Goal: Navigation & Orientation: Find specific page/section

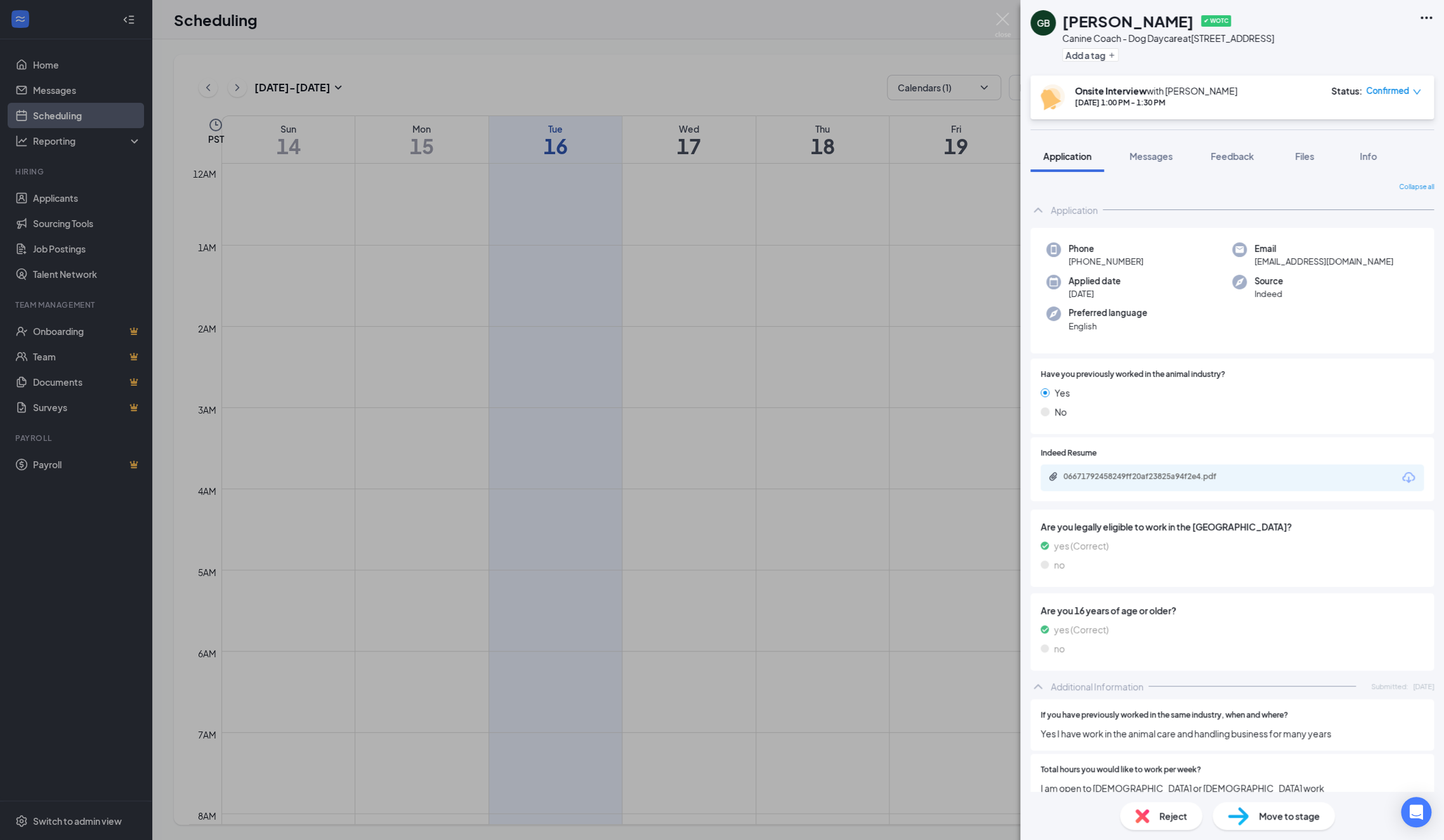
click at [429, 190] on div "GB [PERSON_NAME] ✔ WOTC Canine Coach - Dog Daycare at [STREET_ADDRESS] Add a ta…" at bounding box center [722, 420] width 1444 height 840
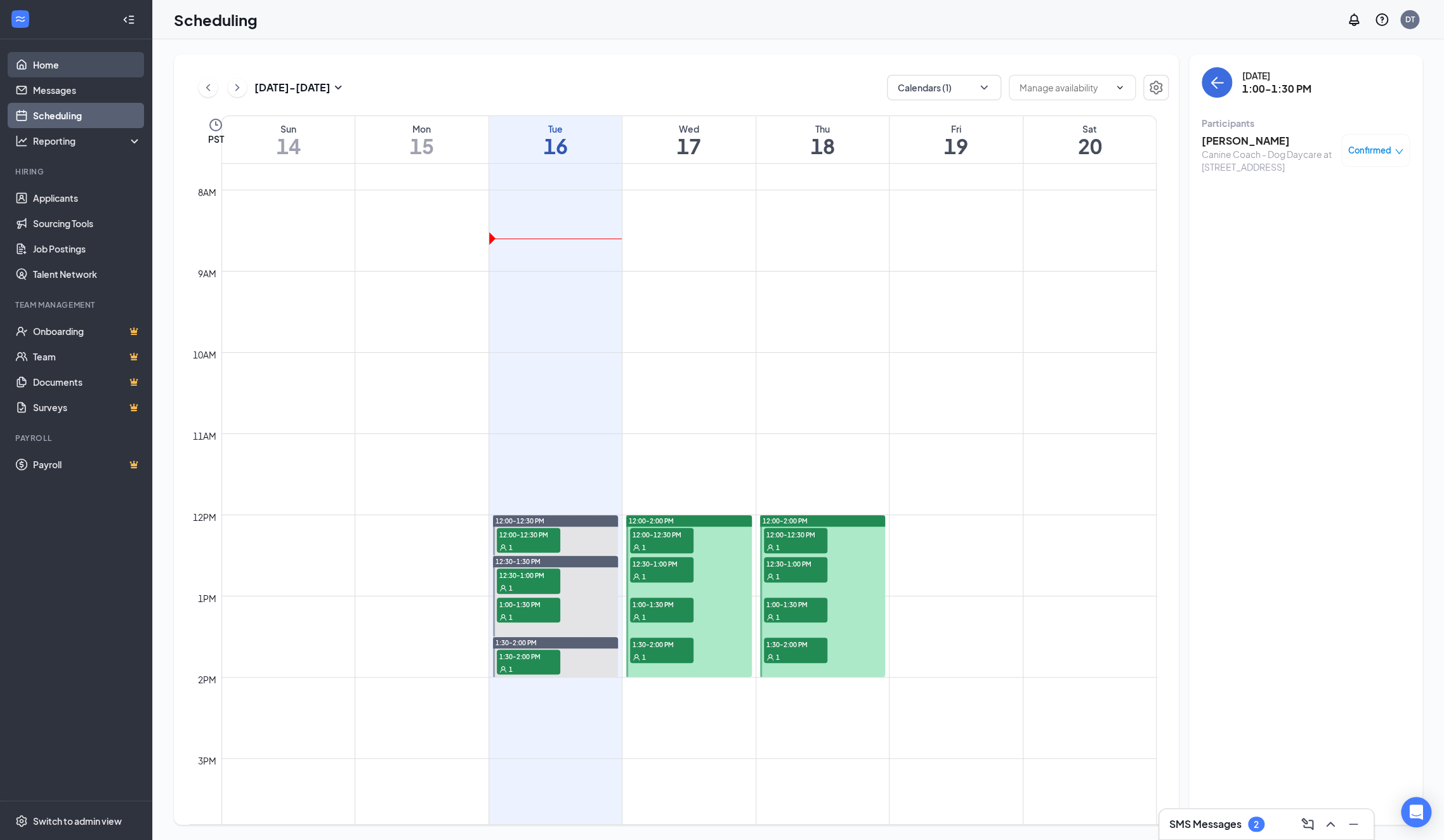
click at [66, 53] on link "Home" at bounding box center [87, 64] width 108 height 26
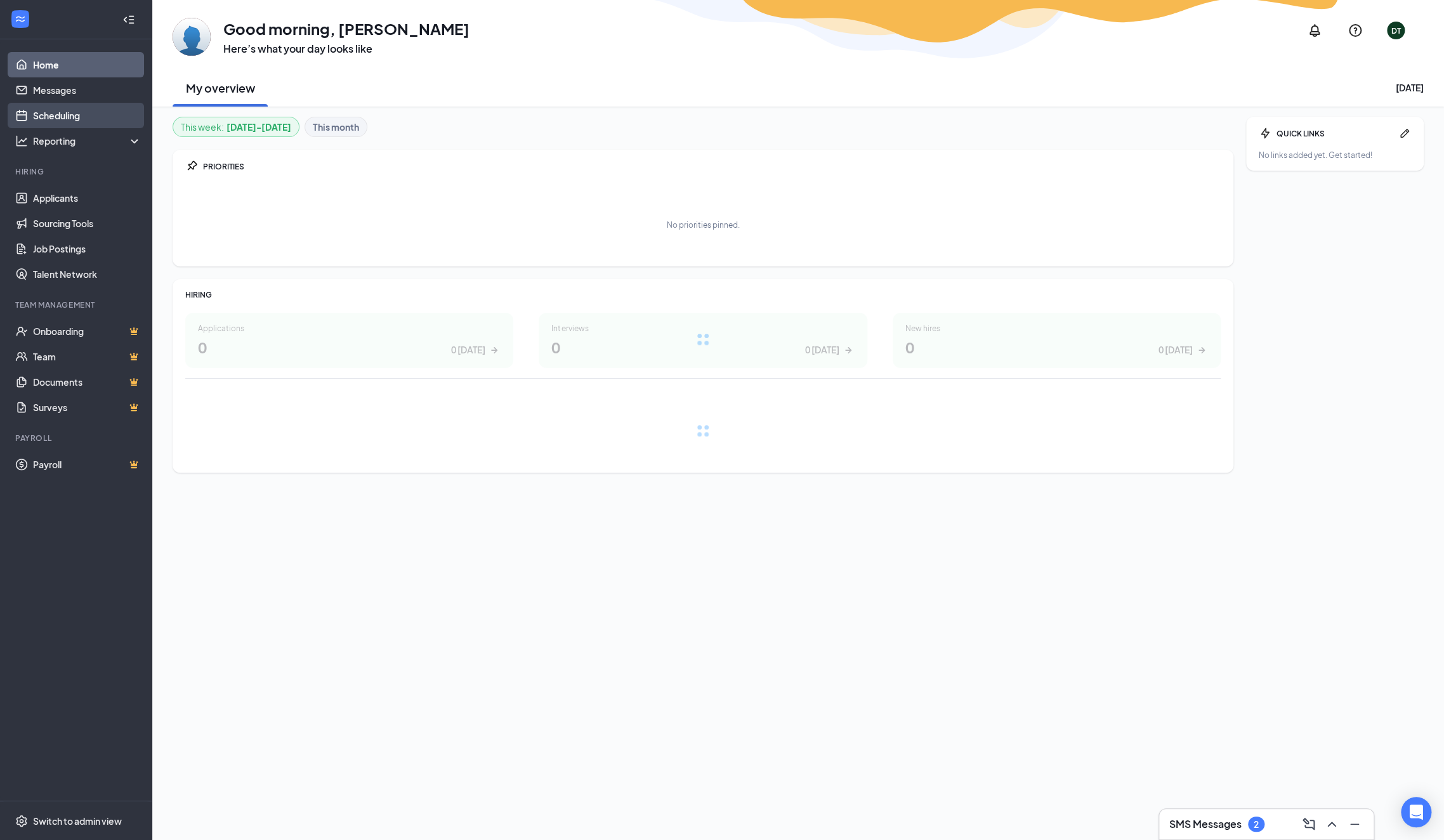
click at [56, 111] on link "Scheduling" at bounding box center [87, 115] width 108 height 26
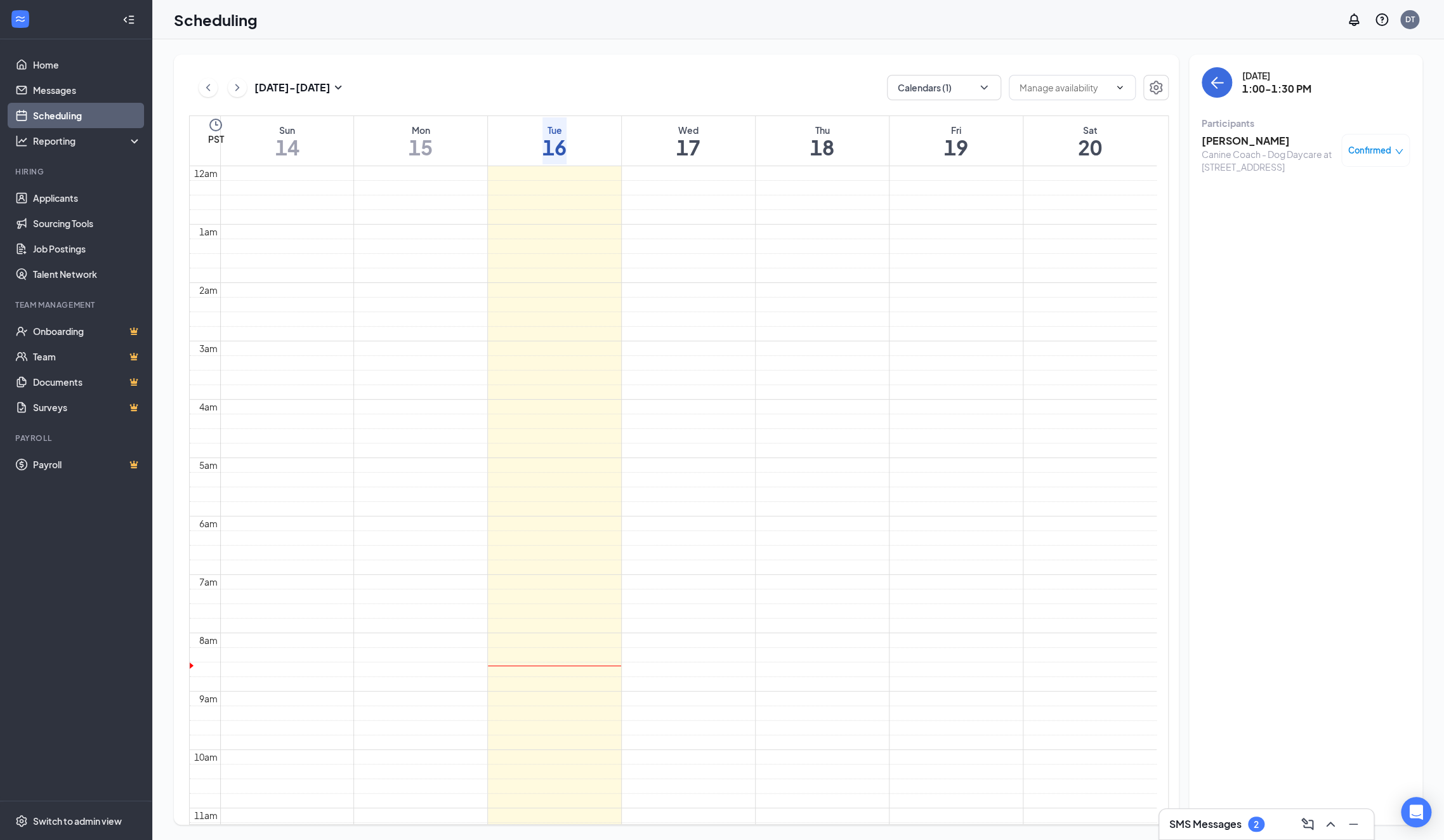
scroll to position [446, 0]
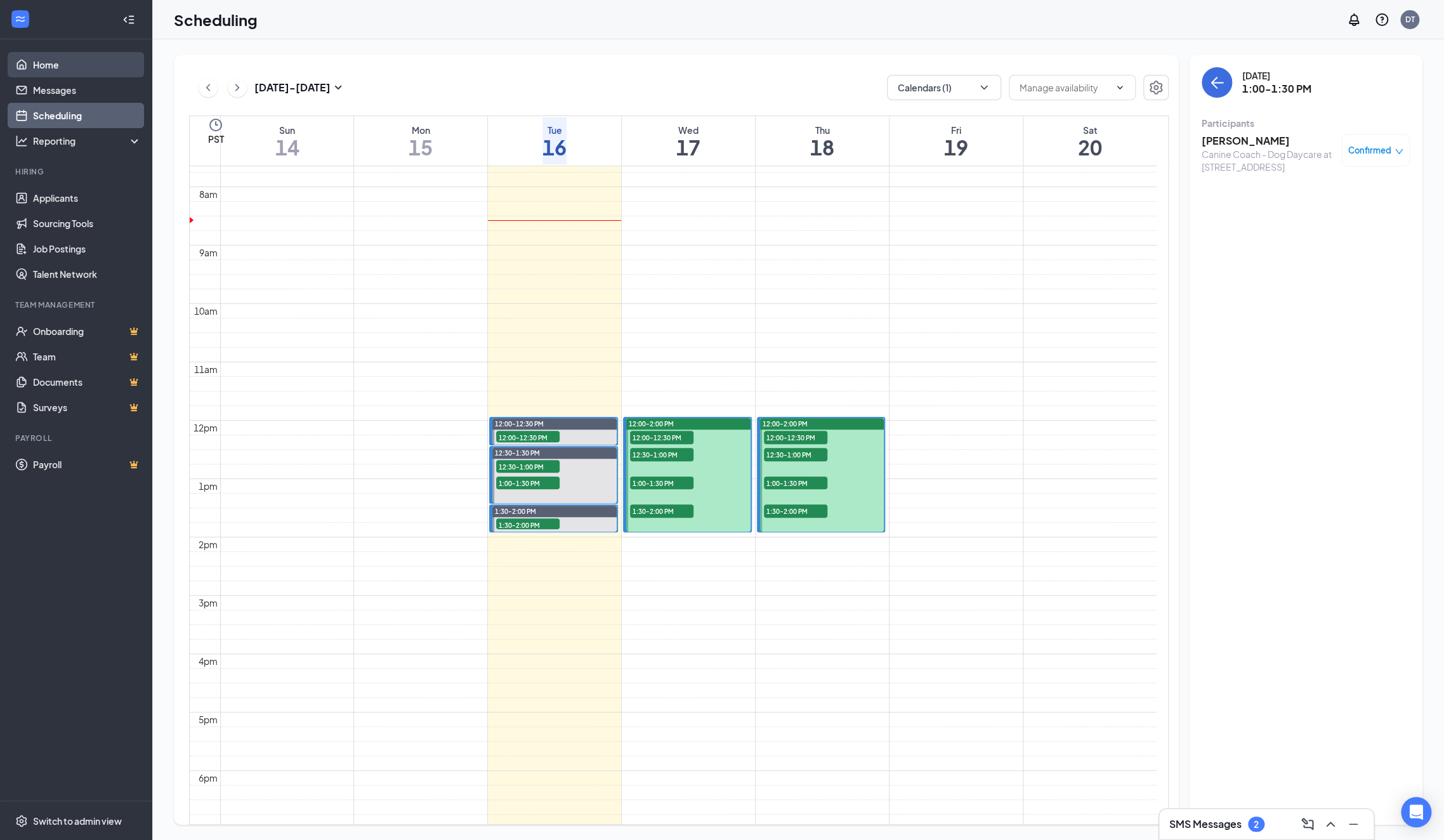
click at [63, 57] on link "Home" at bounding box center [87, 64] width 108 height 26
